Goal: Information Seeking & Learning: Learn about a topic

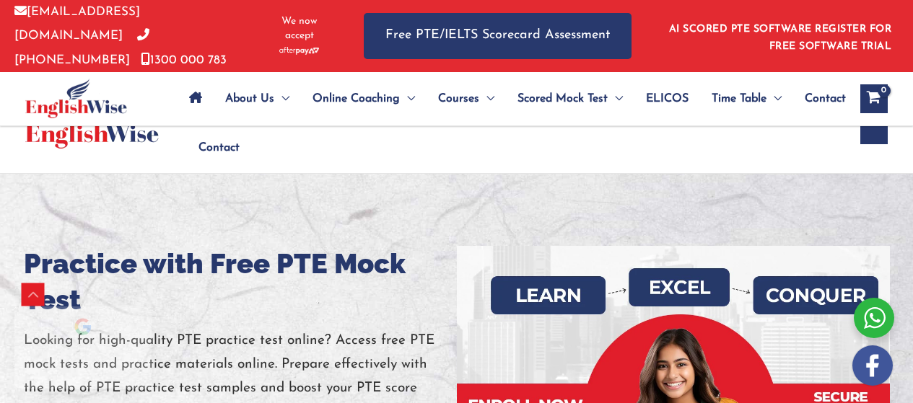
scroll to position [564, 0]
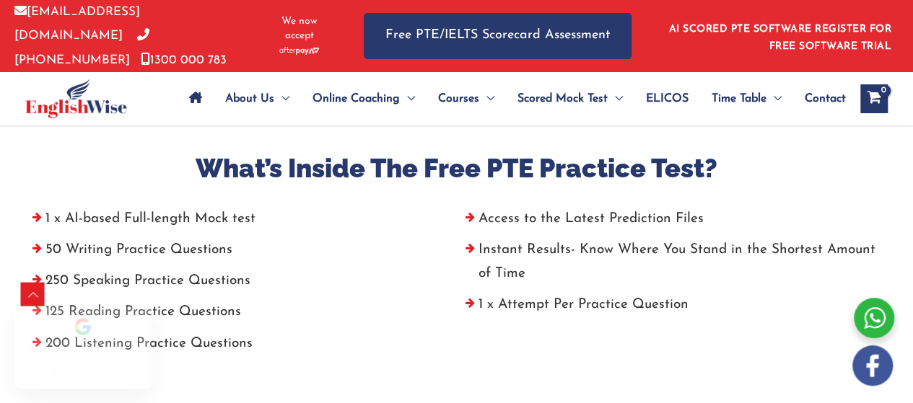
click at [139, 338] on div "Reviews badge" at bounding box center [82, 348] width 137 height 82
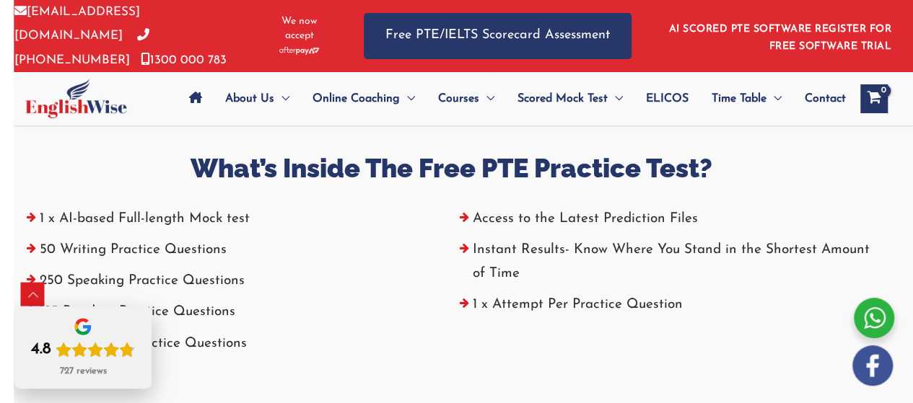
click at [189, 335] on div "List of reviews" at bounding box center [456, 201] width 913 height 403
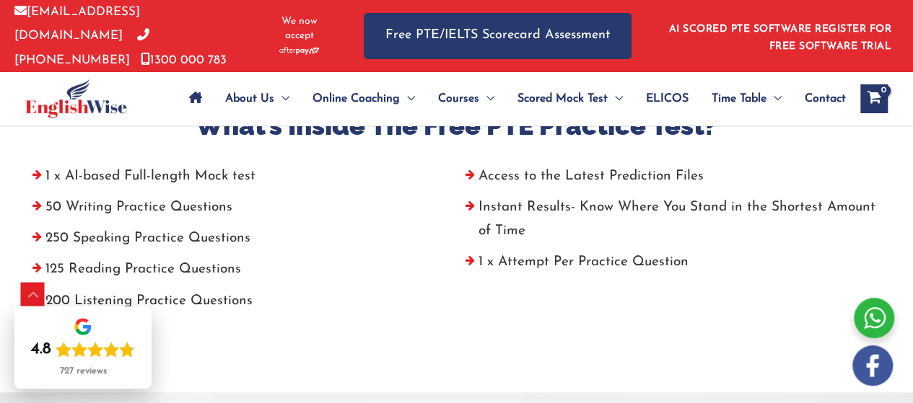
scroll to position [613, 0]
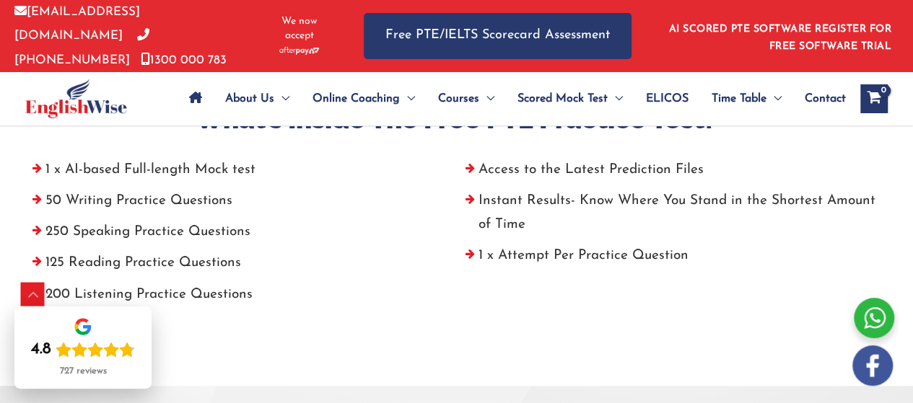
click at [198, 283] on li "200 Listening Practice Questions" at bounding box center [240, 298] width 433 height 31
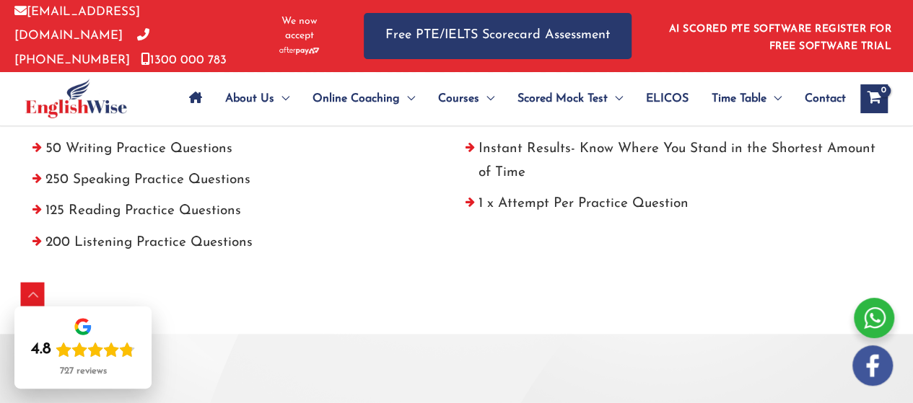
click at [37, 232] on li "200 Listening Practice Questions" at bounding box center [240, 246] width 433 height 31
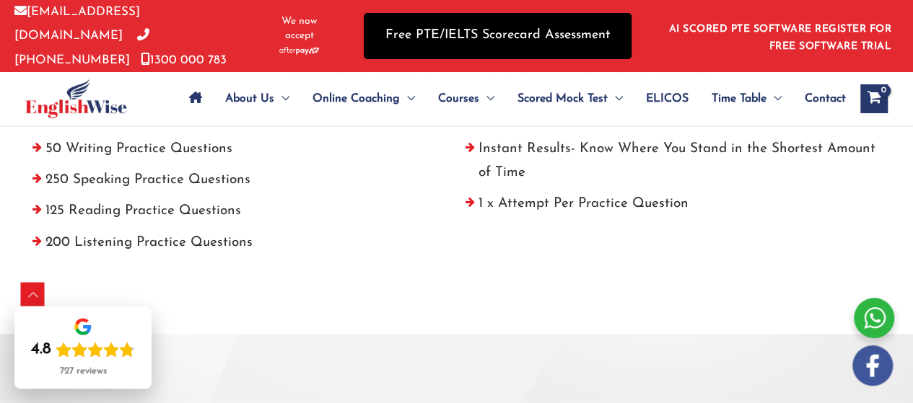
click at [520, 44] on link "Free PTE/IELTS Scorecard Assessment" at bounding box center [498, 35] width 268 height 45
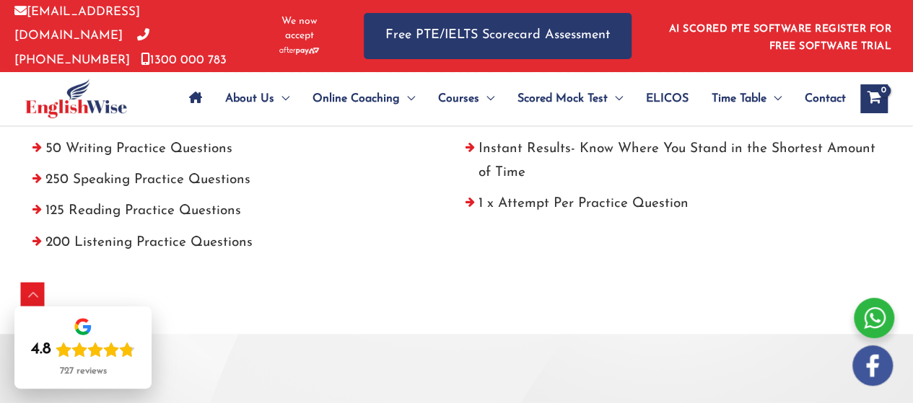
click at [34, 238] on li "200 Listening Practice Questions" at bounding box center [240, 246] width 433 height 31
